Goal: Transaction & Acquisition: Subscribe to service/newsletter

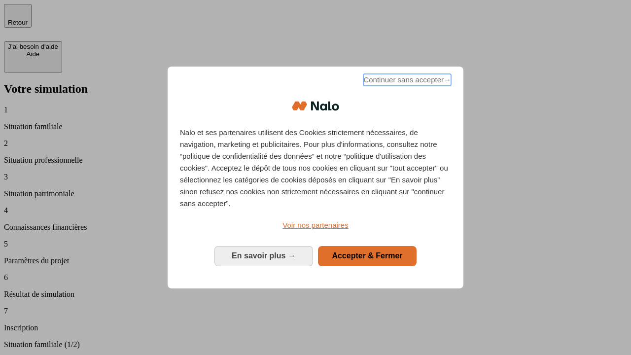
click at [406, 81] on span "Continuer sans accepter →" at bounding box center [407, 80] width 88 height 12
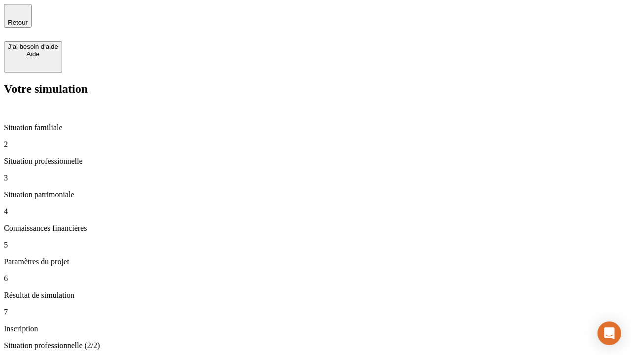
type input "30 000"
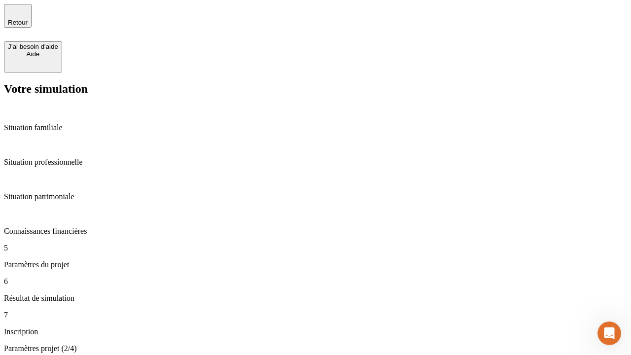
type input "25"
type input "1 000"
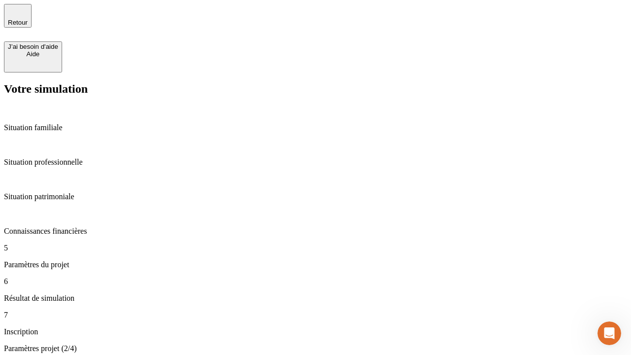
type input "640"
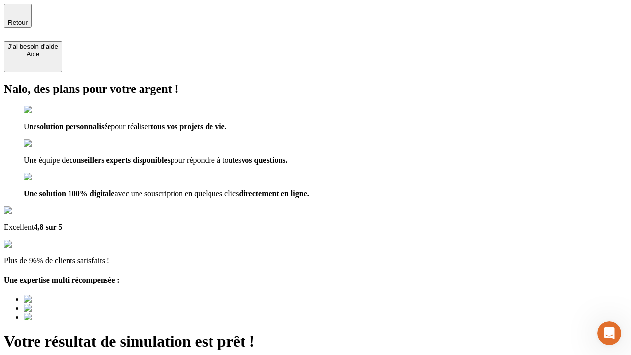
type input "[EMAIL_ADDRESS][PERSON_NAME][DOMAIN_NAME]"
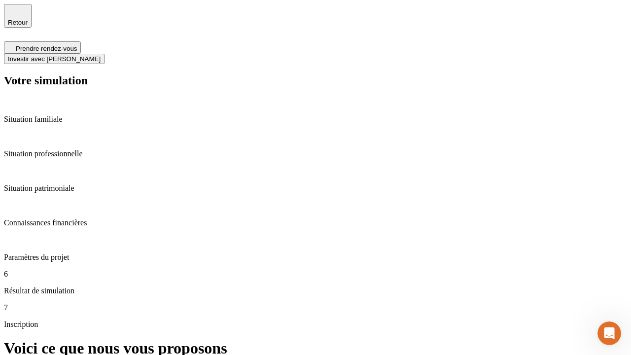
click at [101, 55] on span "Investir avec [PERSON_NAME]" at bounding box center [54, 58] width 93 height 7
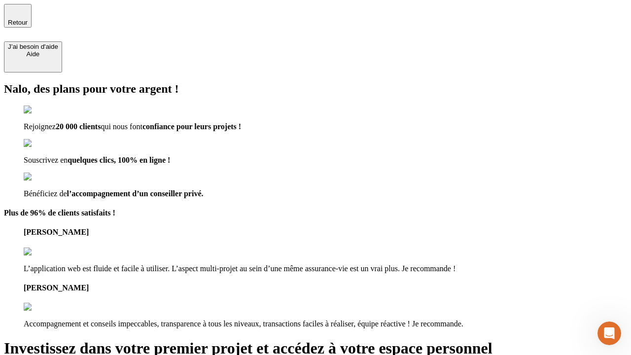
type input "[EMAIL_ADDRESS][PERSON_NAME][DOMAIN_NAME]"
